Goal: Task Accomplishment & Management: Use online tool/utility

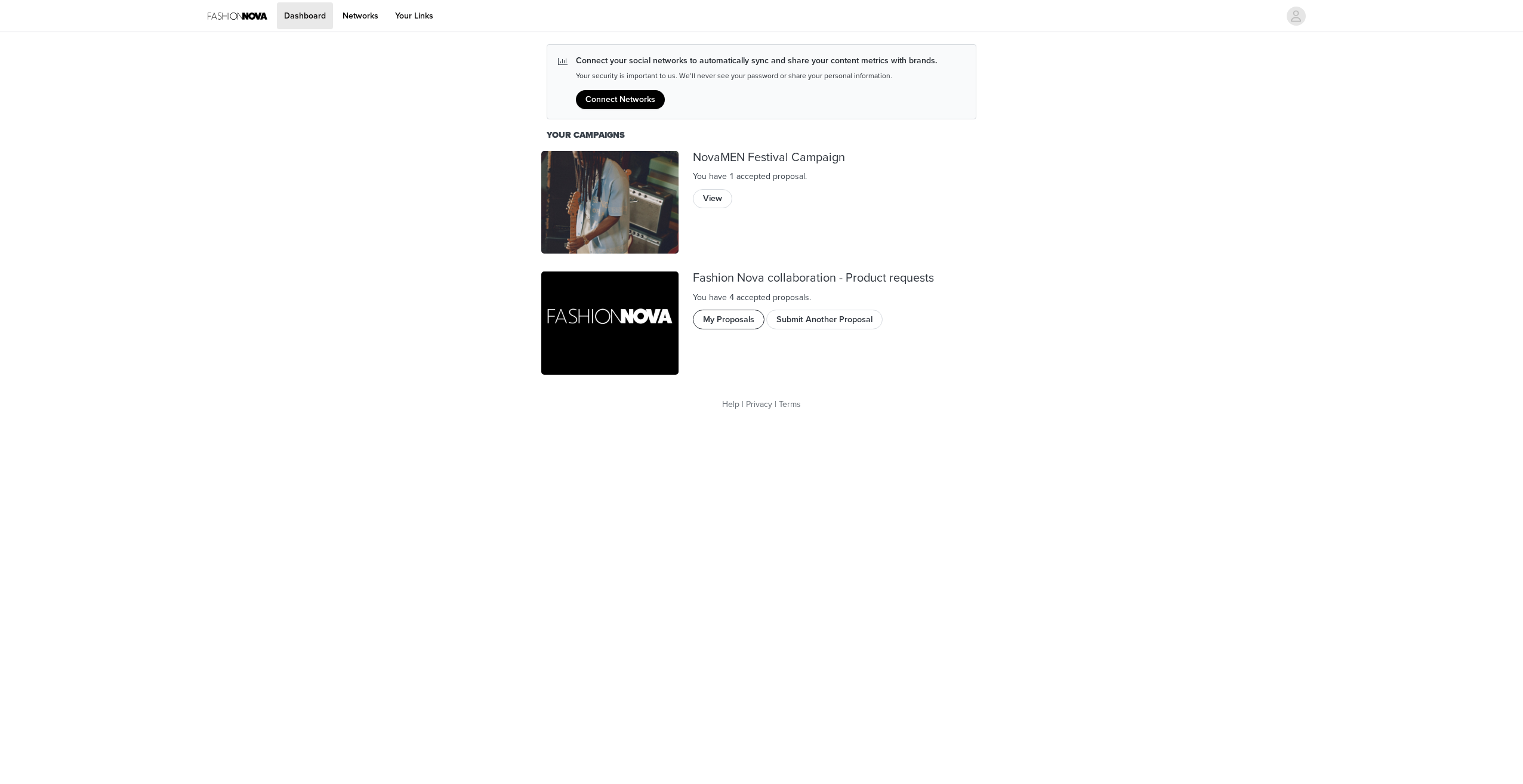
click at [728, 313] on button "My Proposals" at bounding box center [729, 319] width 72 height 19
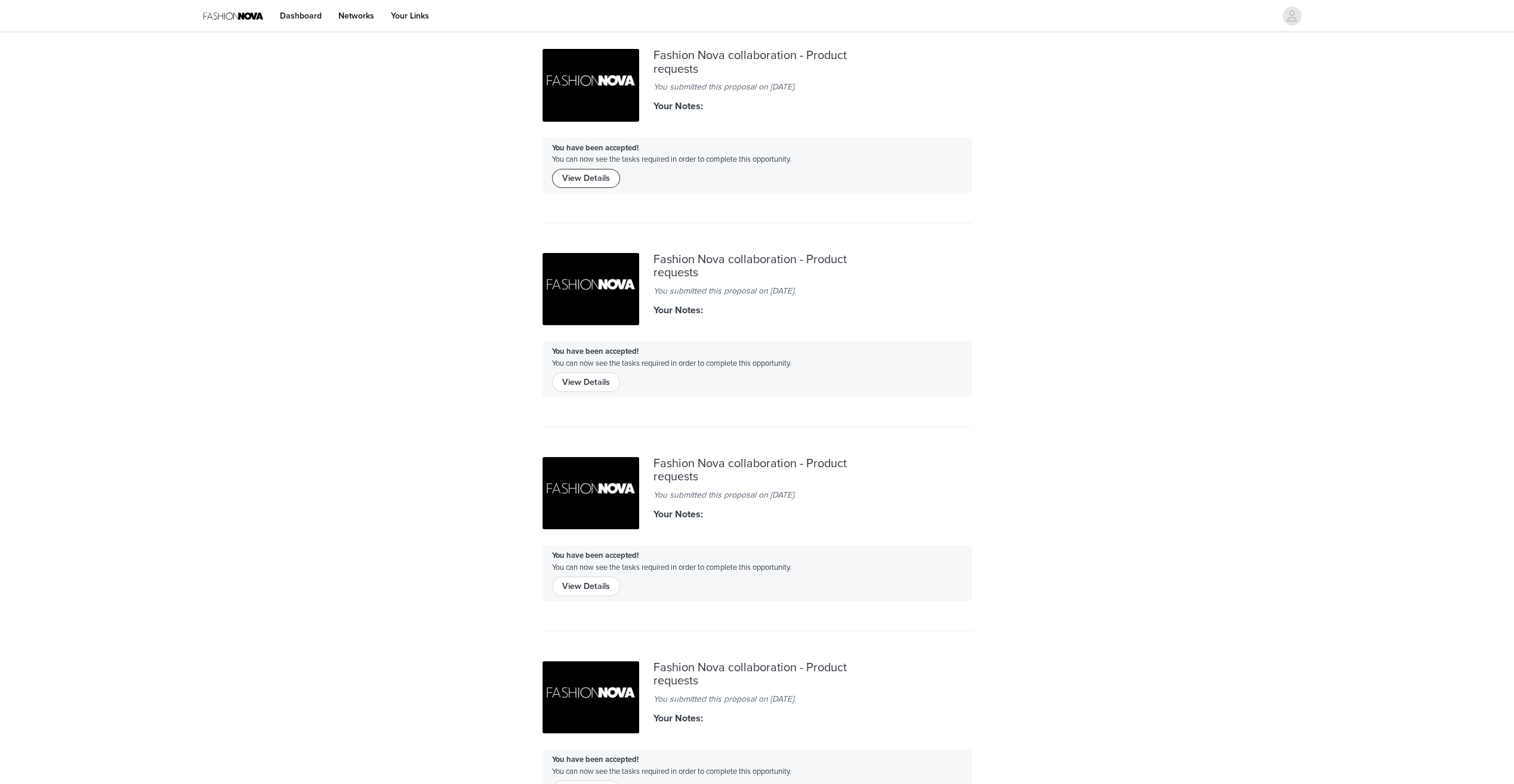
click at [586, 175] on button "View Details" at bounding box center [586, 179] width 68 height 19
click at [577, 588] on button "View Details" at bounding box center [586, 586] width 68 height 19
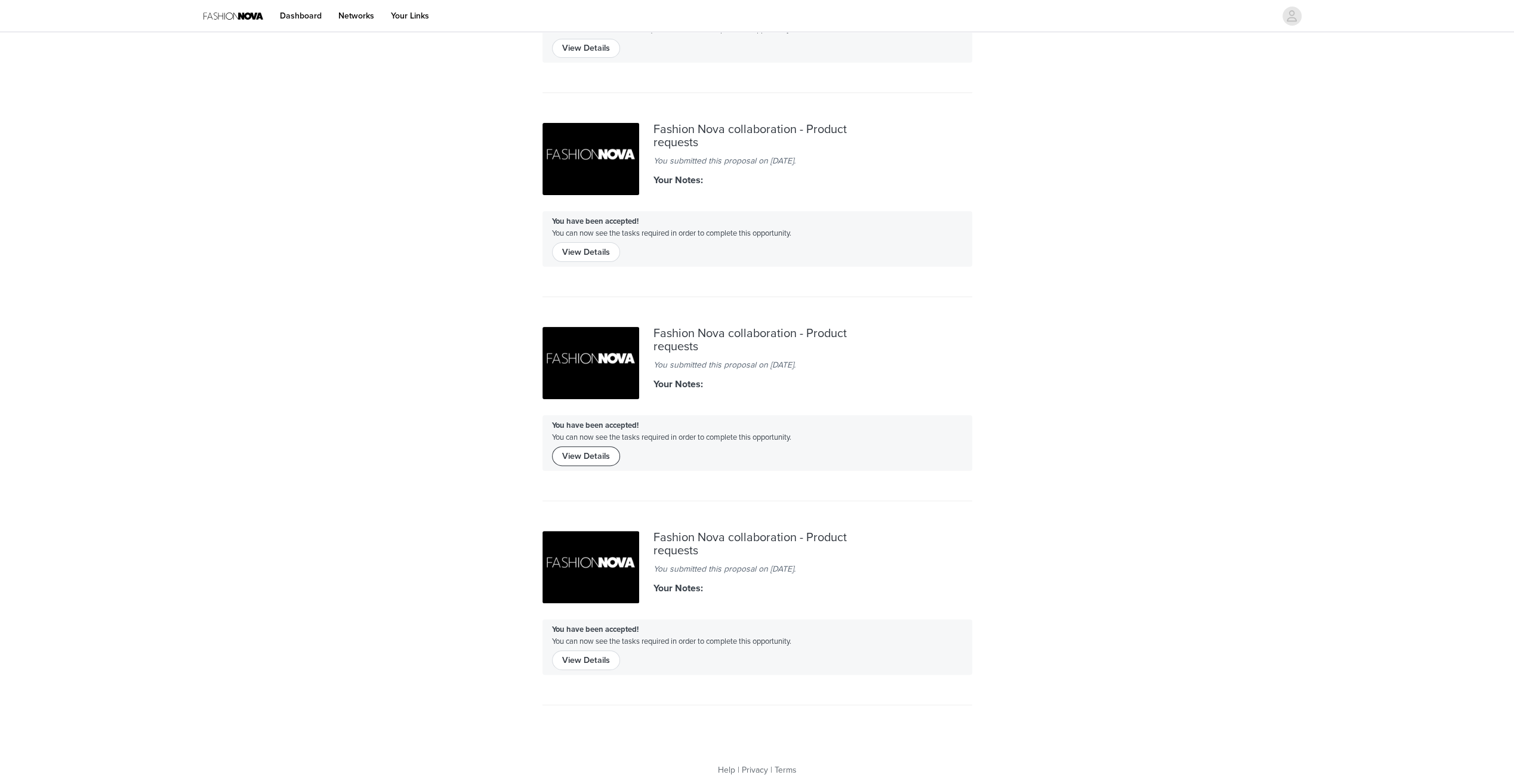
scroll to position [135, 0]
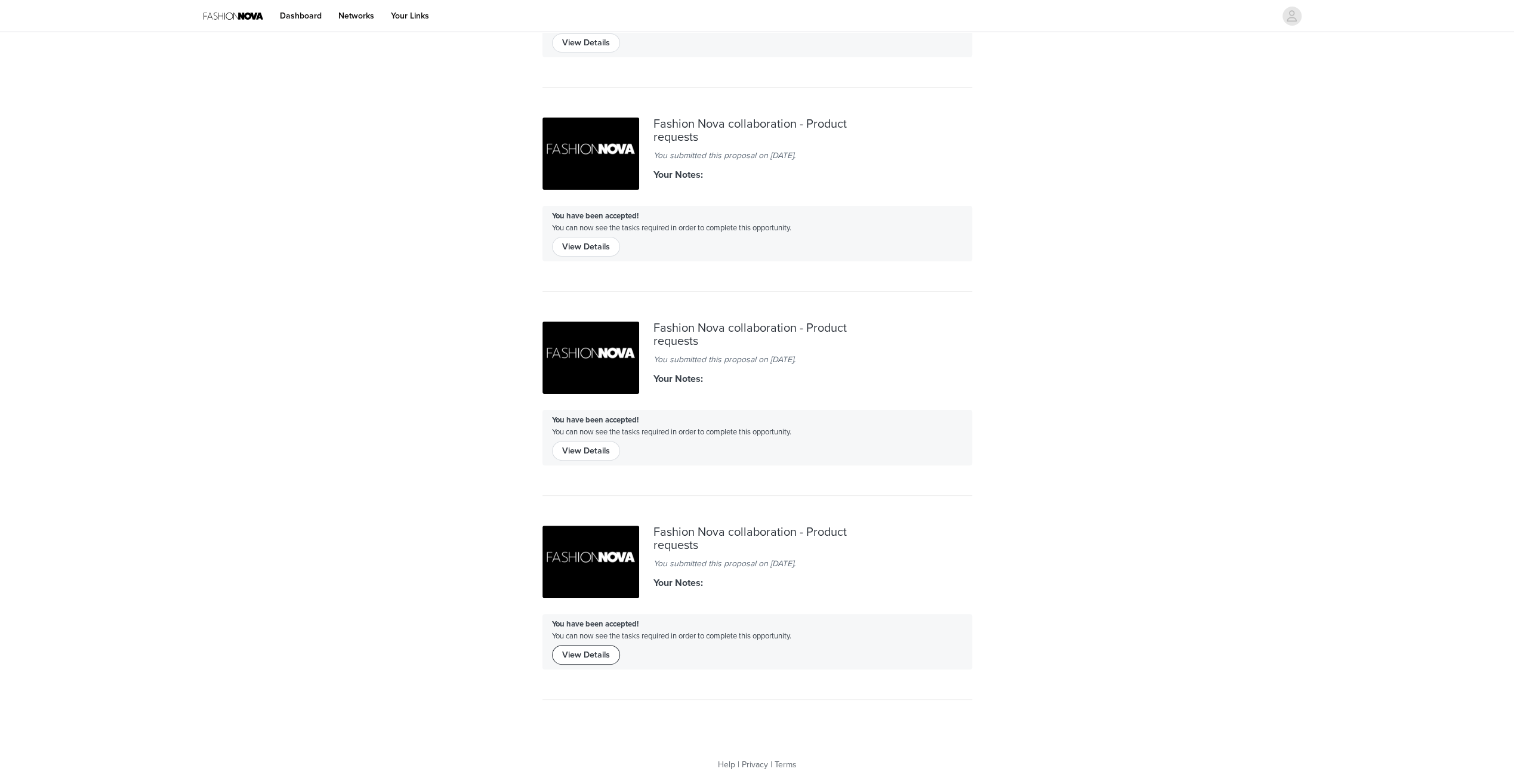
click at [586, 658] on button "View Details" at bounding box center [586, 655] width 68 height 19
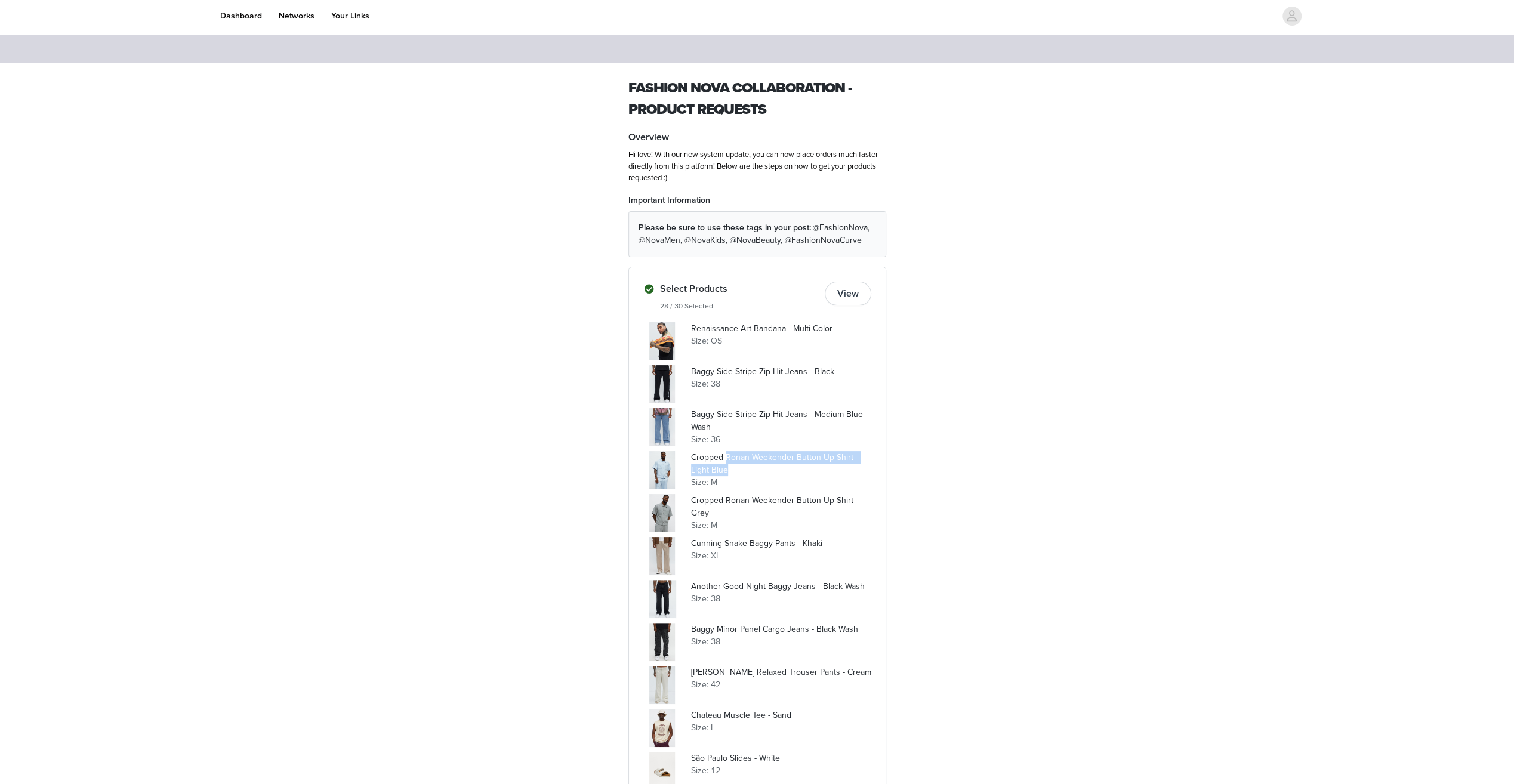
drag, startPoint x: 726, startPoint y: 455, endPoint x: 746, endPoint y: 465, distance: 22.4
click at [746, 465] on p "Cropped Ronan Weekender Button Up Shirt - Light Blue" at bounding box center [781, 464] width 180 height 25
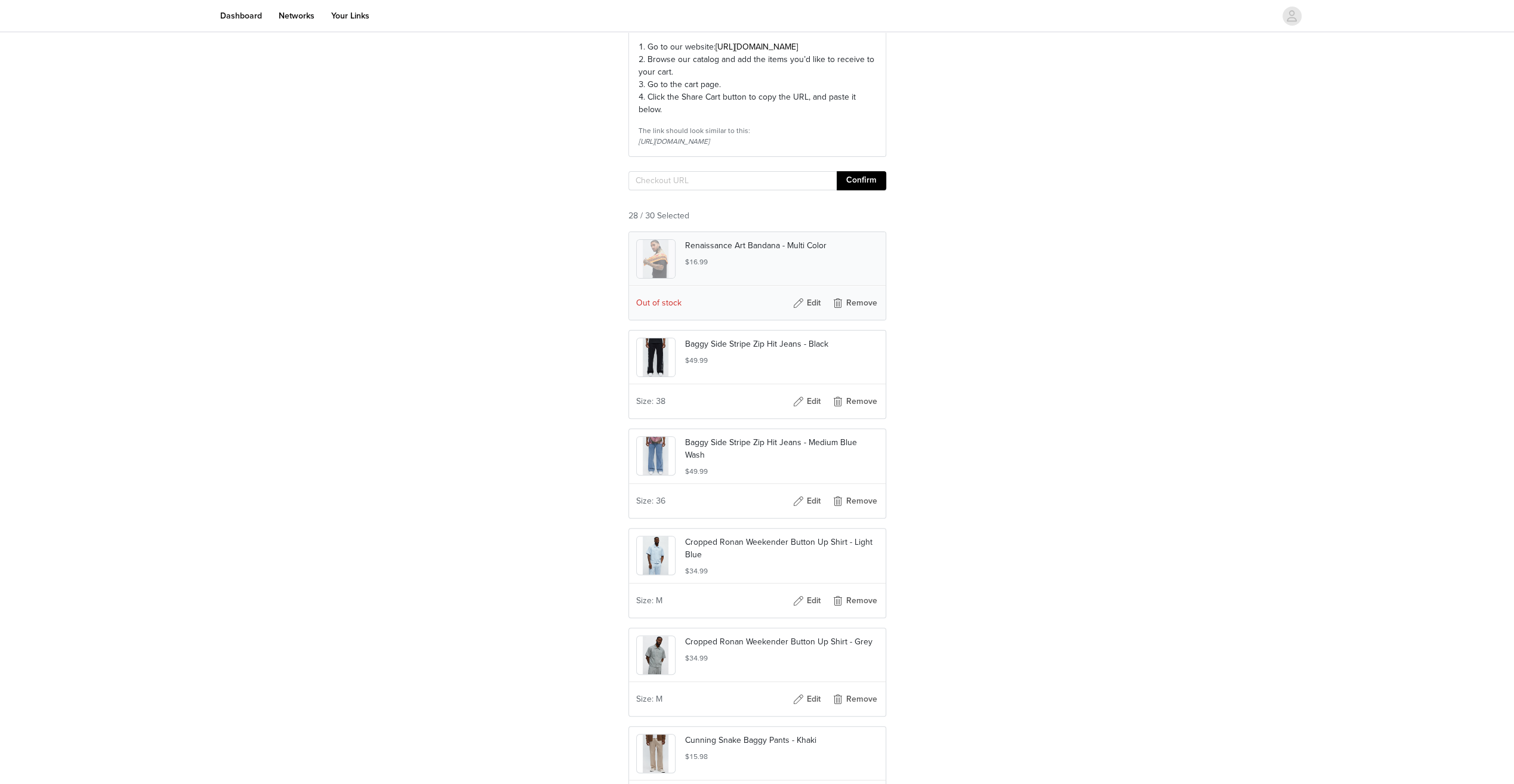
scroll to position [179, 0]
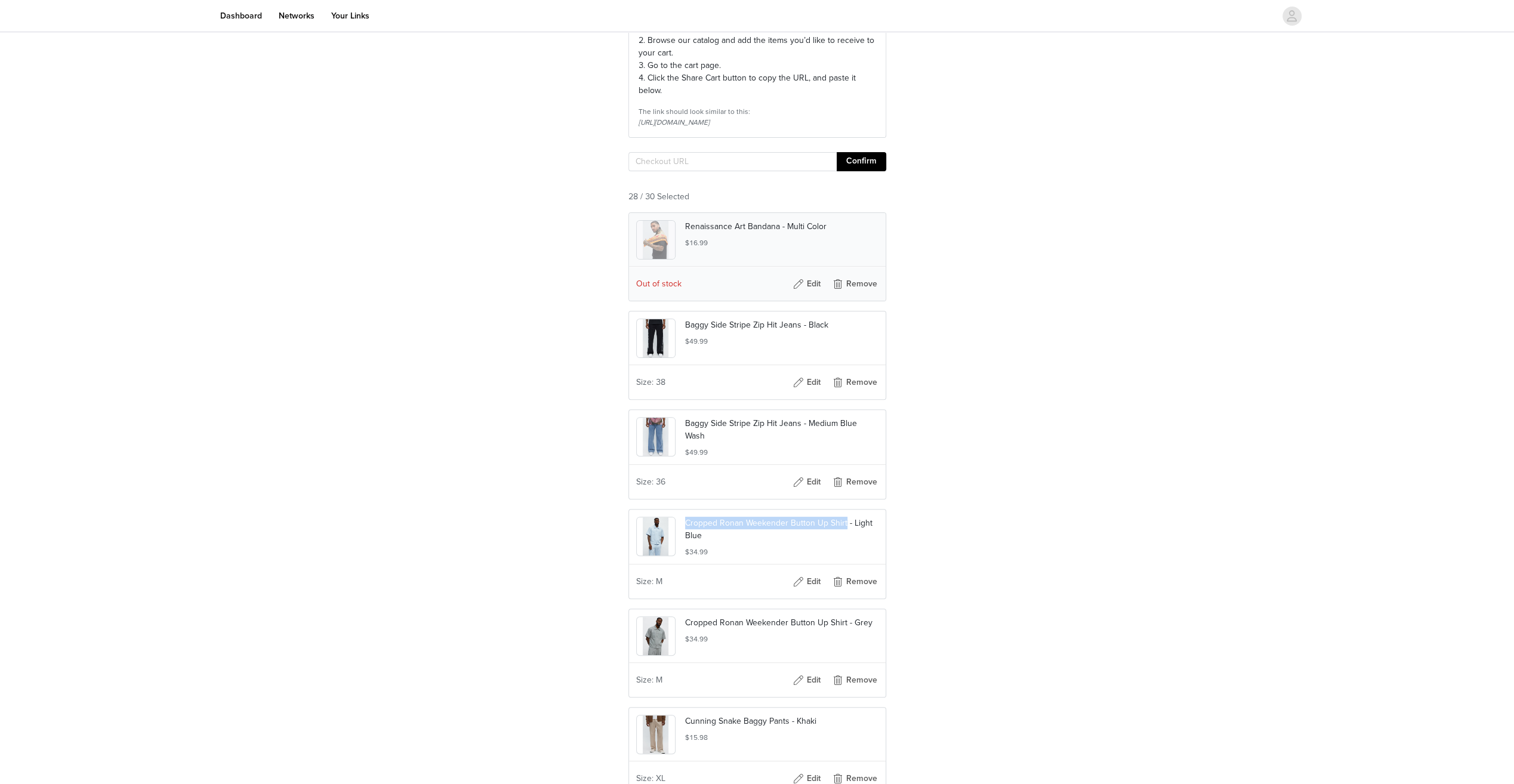
drag, startPoint x: 684, startPoint y: 543, endPoint x: 845, endPoint y: 548, distance: 161.1
click at [845, 542] on p "Cropped Ronan Weekender Button Up Shirt - Light Blue" at bounding box center [781, 529] width 193 height 25
copy p "Cropped Ronan Weekender Button Up Shirt"
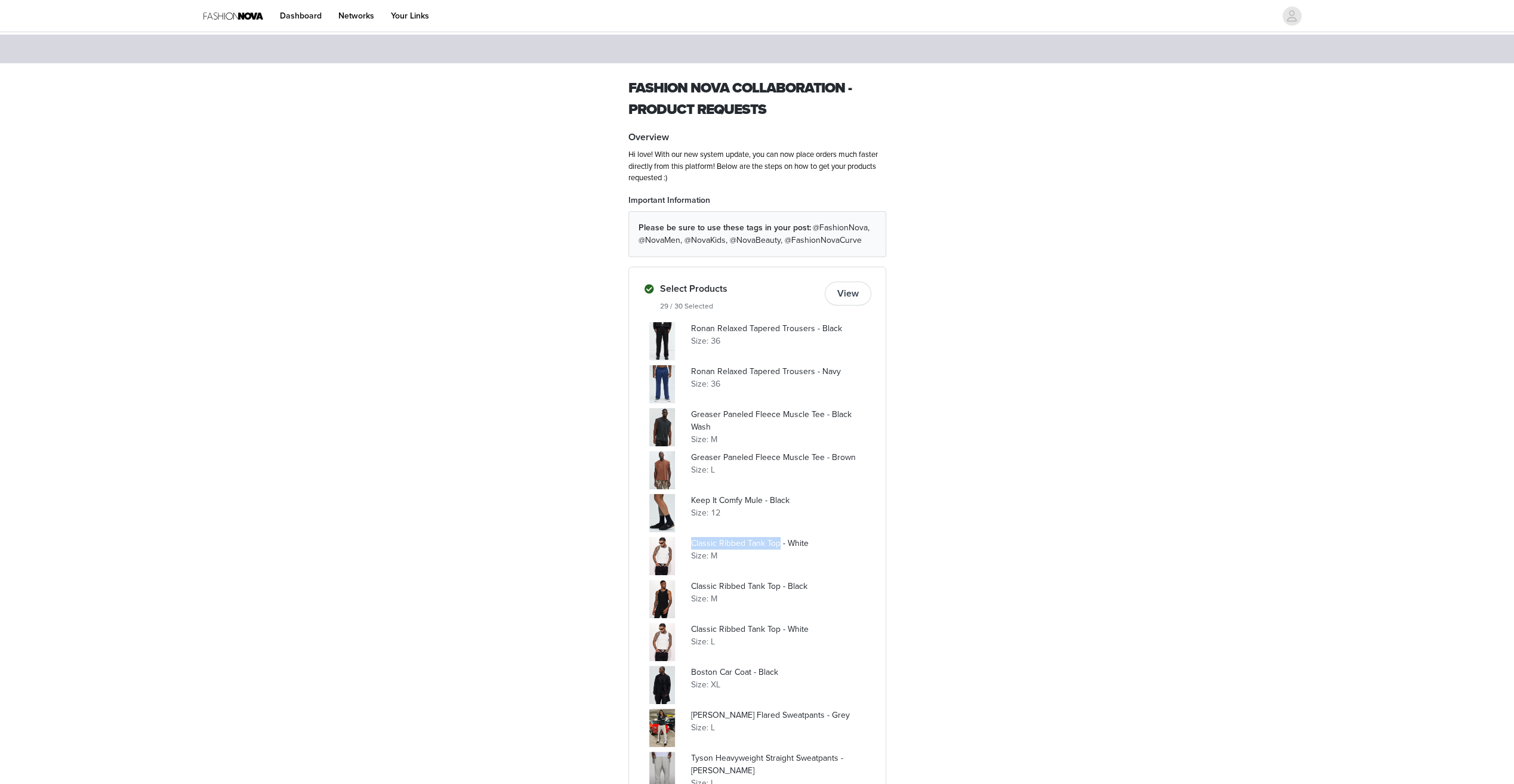
drag, startPoint x: 691, startPoint y: 542, endPoint x: 778, endPoint y: 546, distance: 87.1
click at [778, 546] on p "Classic Ribbed Tank Top - White" at bounding box center [781, 544] width 180 height 13
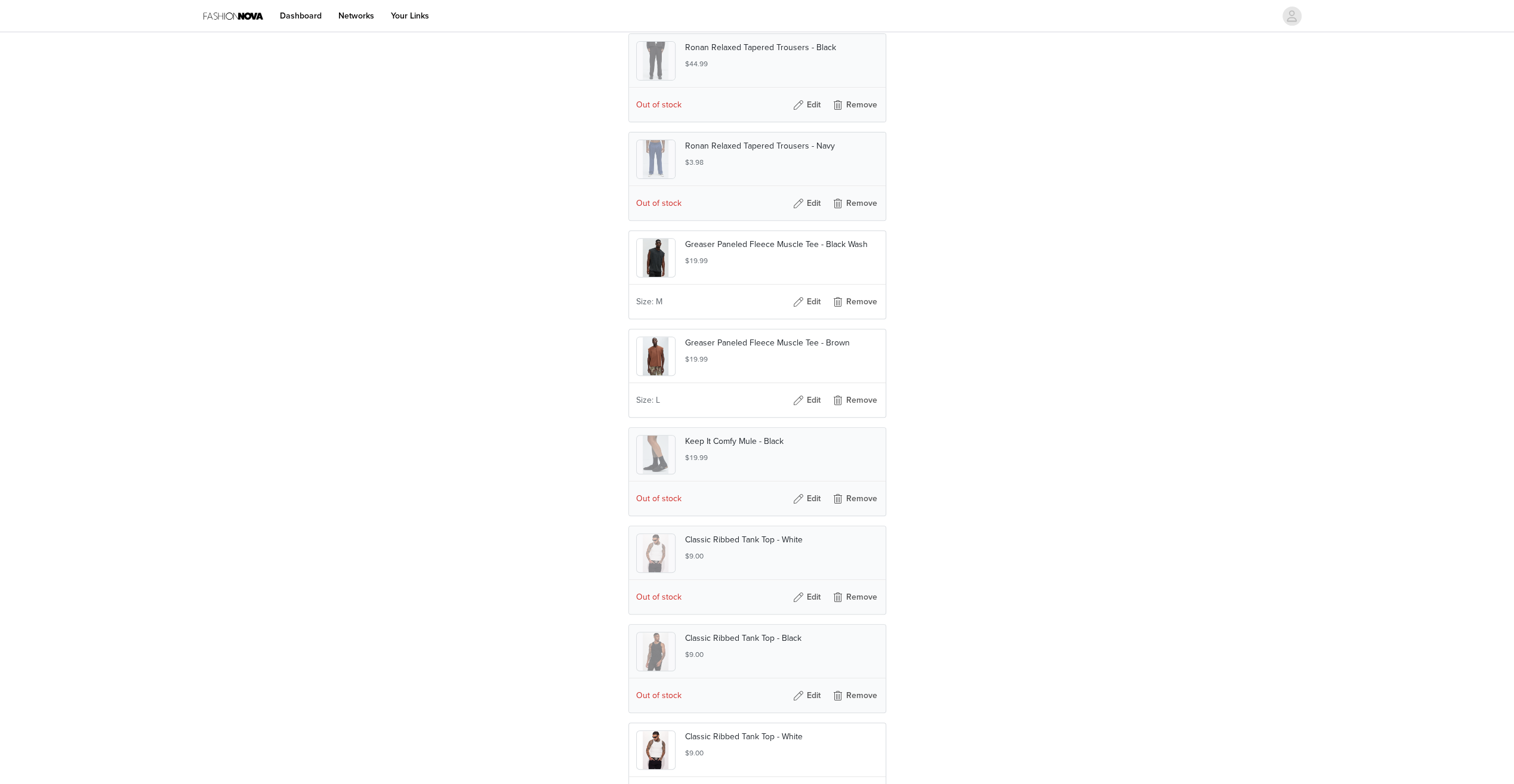
scroll to position [478, 0]
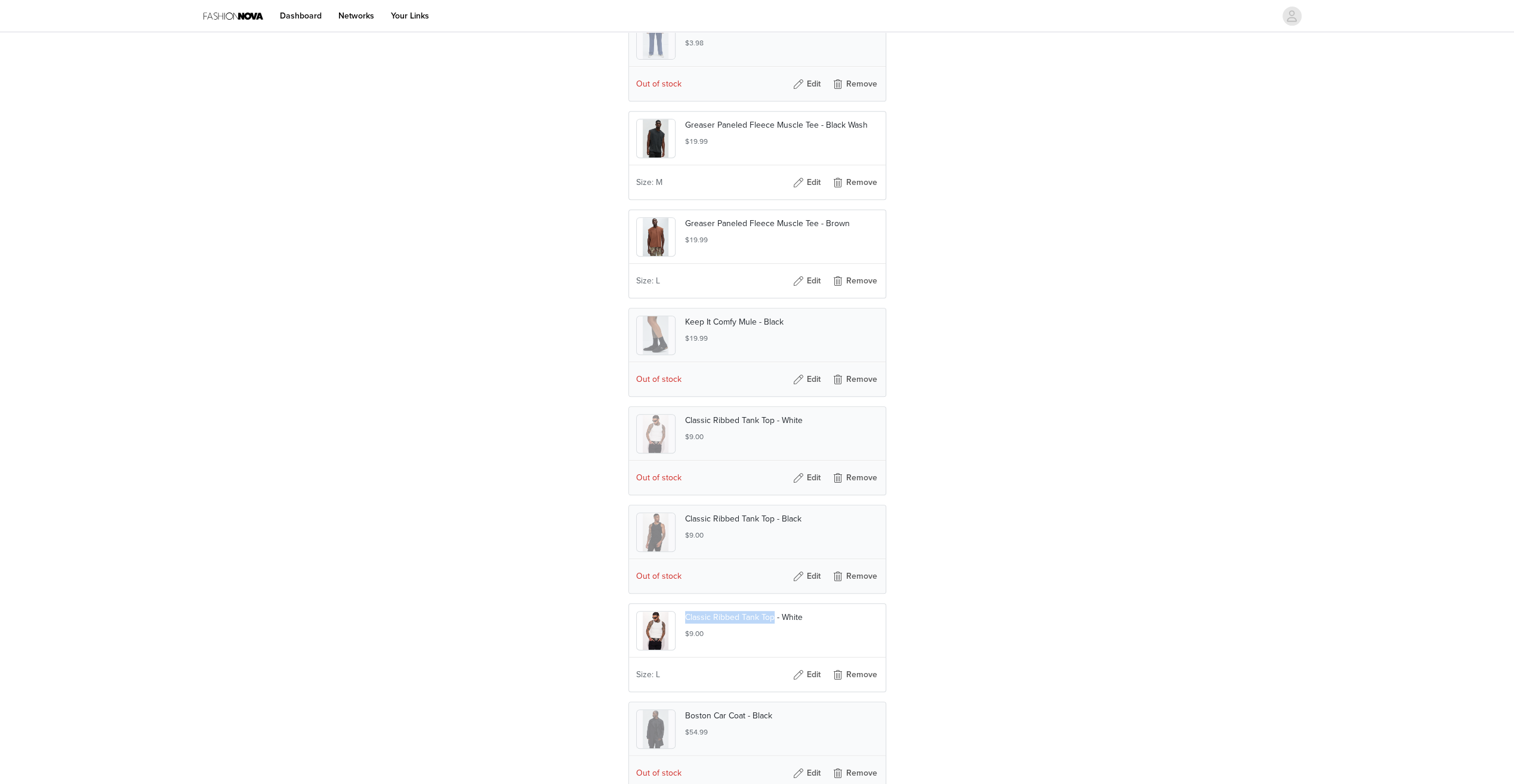
drag, startPoint x: 686, startPoint y: 635, endPoint x: 771, endPoint y: 640, distance: 85.1
click at [771, 624] on p "Classic Ribbed Tank Top - White" at bounding box center [781, 617] width 193 height 13
copy p "Classic Ribbed Tank Top"
